Goal: Task Accomplishment & Management: Use online tool/utility

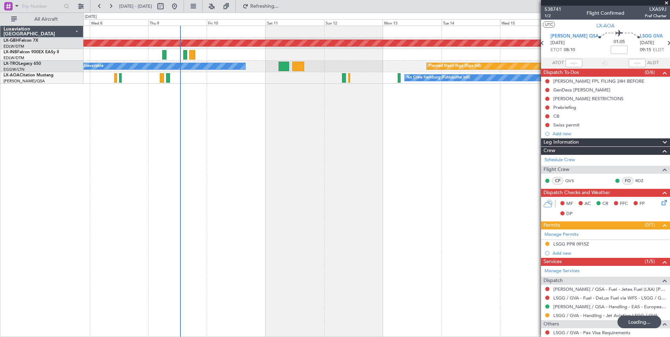
scroll to position [28, 0]
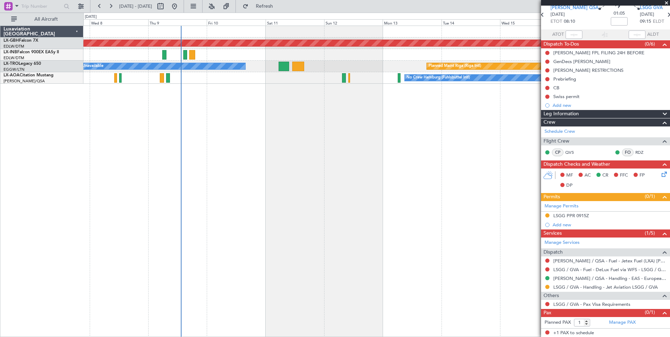
click at [251, 135] on div "Planned Maint Nurnberg Planned Maint [GEOGRAPHIC_DATA] (Riga Intl) A/C Unavaila…" at bounding box center [376, 181] width 586 height 311
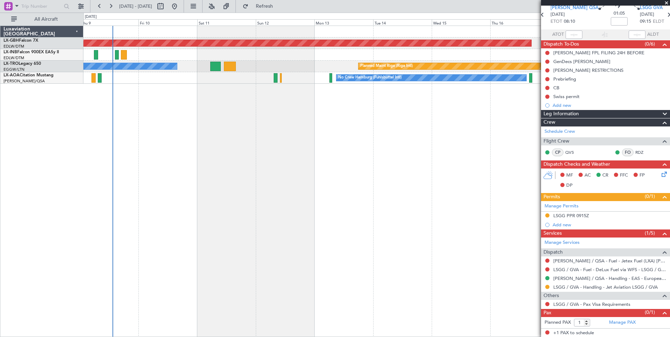
click at [303, 156] on div "Planned Maint Nurnberg Planned Maint [GEOGRAPHIC_DATA] (Riga Intl) A/C Unavaila…" at bounding box center [376, 181] width 586 height 311
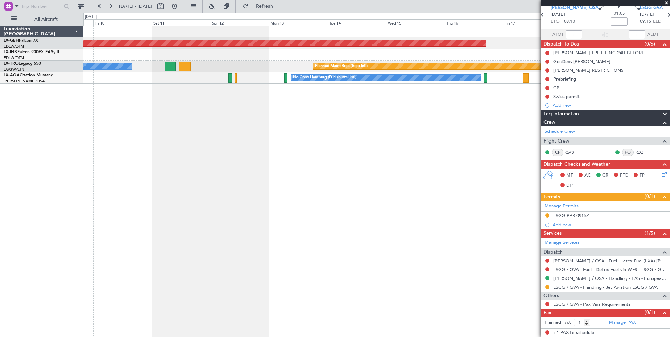
click at [369, 140] on div "Planned Maint Nurnberg Planned Maint [GEOGRAPHIC_DATA] (Riga Intl) A/C Unavaila…" at bounding box center [376, 181] width 586 height 311
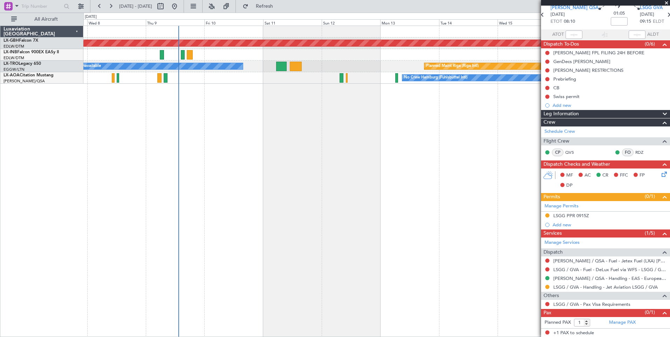
click at [383, 166] on div "Planned Maint Nurnberg Planned Maint [GEOGRAPHIC_DATA] (Riga Intl) A/C Unavaila…" at bounding box center [376, 181] width 586 height 311
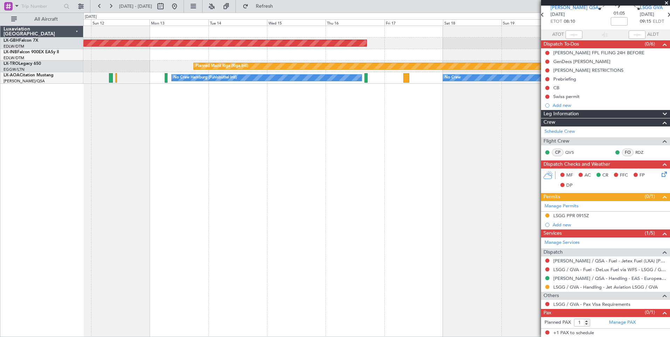
click at [205, 135] on div "Planned Maint Nurnberg Planned Maint [GEOGRAPHIC_DATA] (Riga Intl) A/C Unavaila…" at bounding box center [376, 181] width 586 height 311
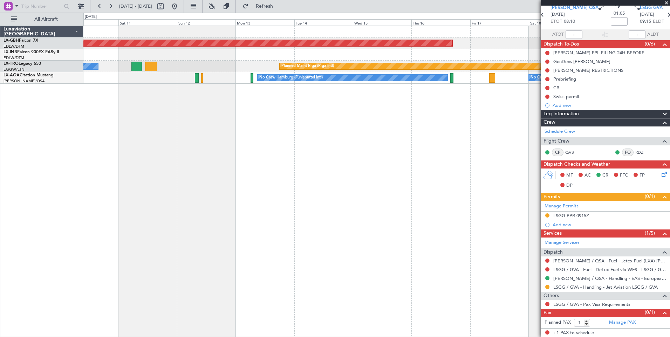
click at [301, 155] on div "Planned Maint Nurnberg Planned Maint [GEOGRAPHIC_DATA] (Riga Intl) A/C Unavaila…" at bounding box center [376, 181] width 586 height 311
